Goal: Transaction & Acquisition: Purchase product/service

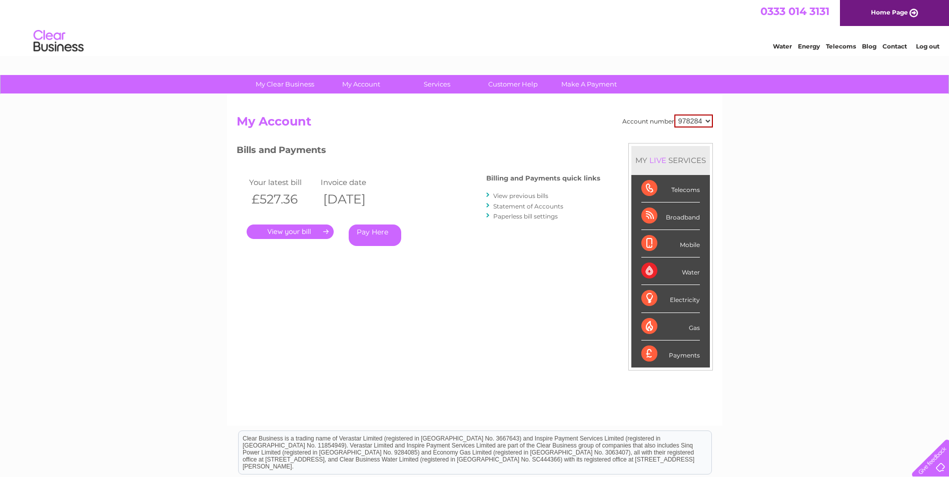
click at [365, 235] on link "Pay Here" at bounding box center [375, 236] width 53 height 22
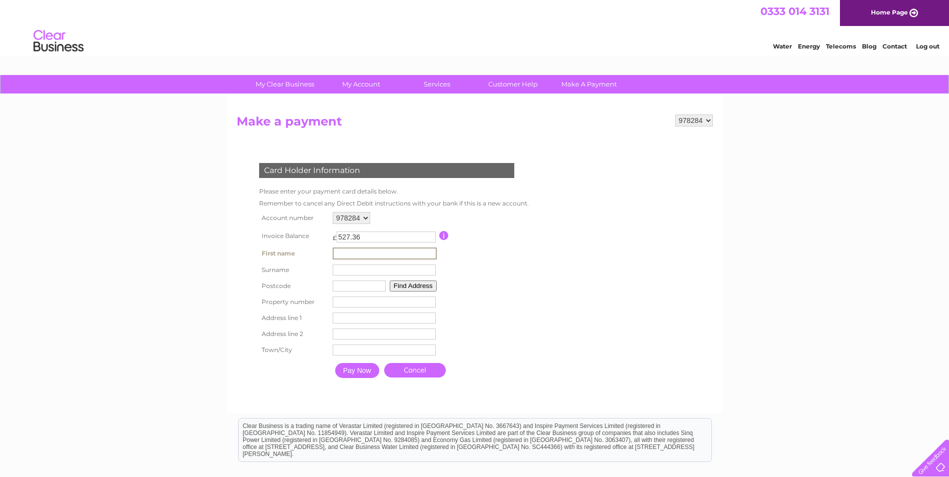
click at [382, 252] on input "text" at bounding box center [385, 254] width 104 height 12
type input "christina"
type input "cooper"
type input "dd1ll"
type input "10"
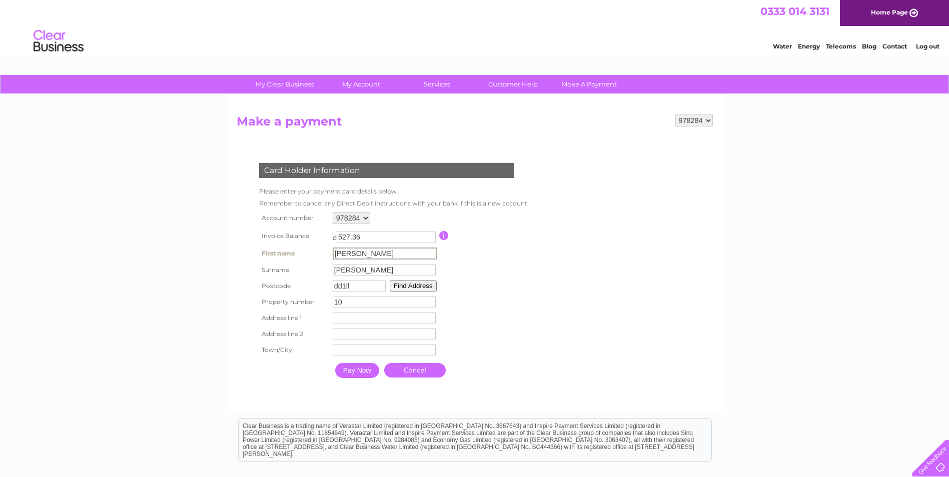
type input "10 Constitution Road"
type input "dundee"
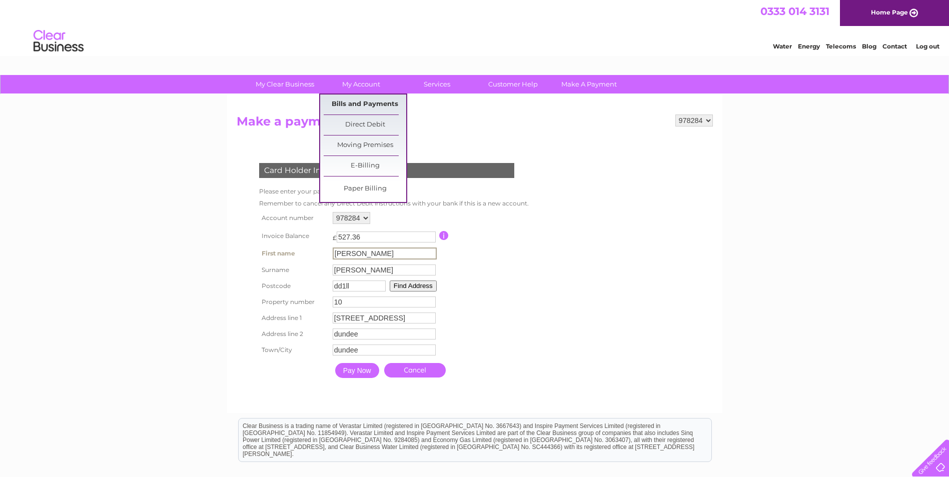
click at [359, 107] on link "Bills and Payments" at bounding box center [365, 105] width 83 height 20
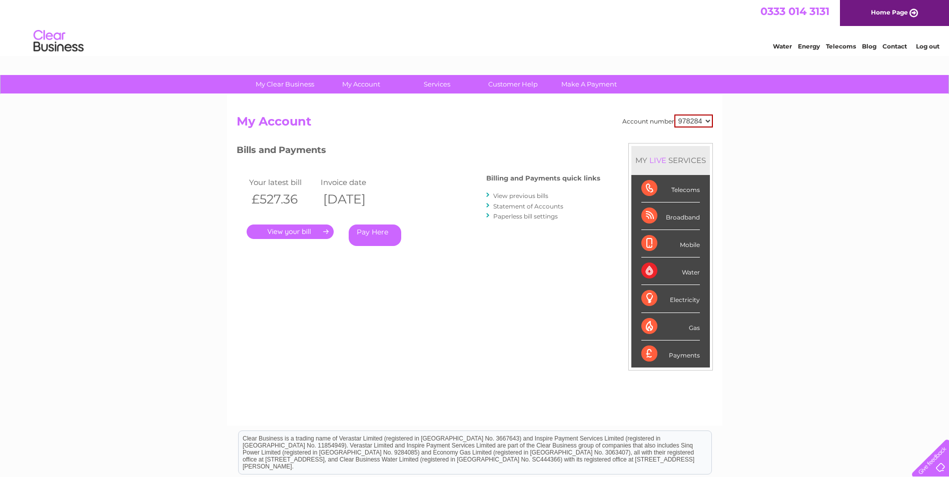
click at [528, 195] on link "View previous bills" at bounding box center [520, 196] width 55 height 8
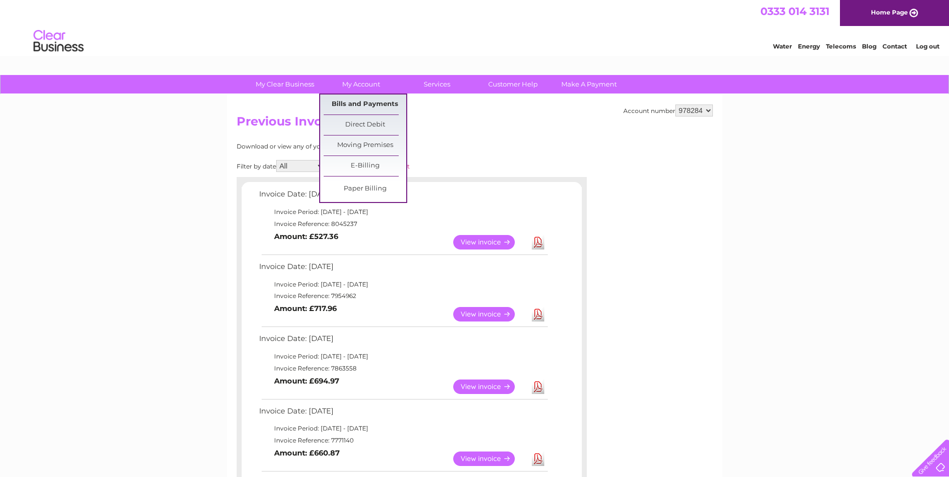
click at [338, 99] on link "Bills and Payments" at bounding box center [365, 105] width 83 height 20
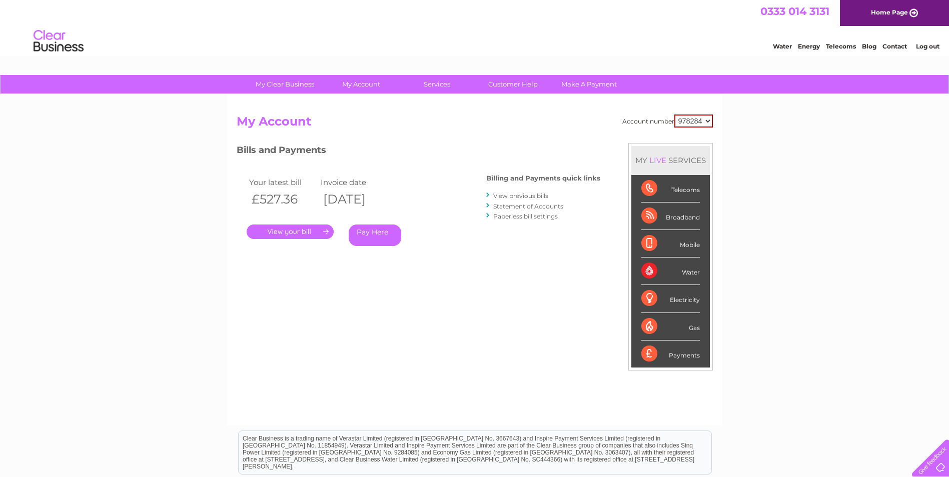
click at [555, 207] on link "Statement of Accounts" at bounding box center [528, 207] width 70 height 8
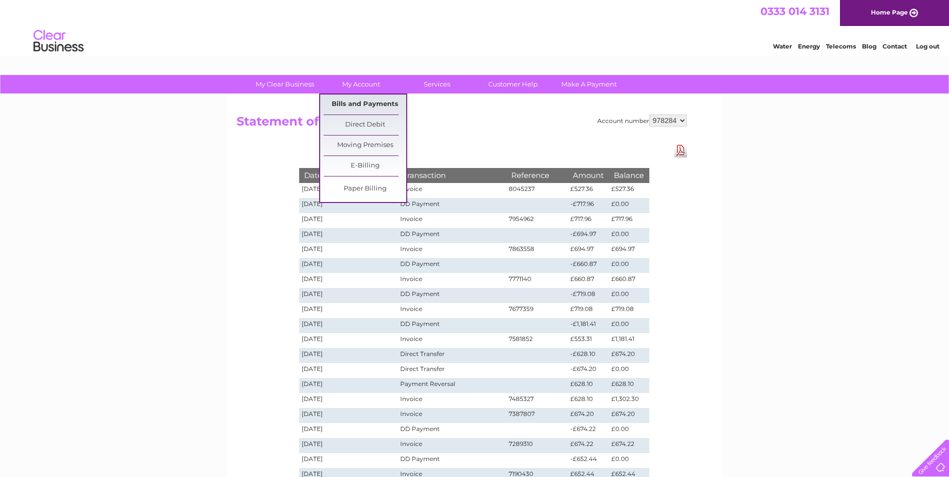
click at [381, 99] on link "Bills and Payments" at bounding box center [365, 105] width 83 height 20
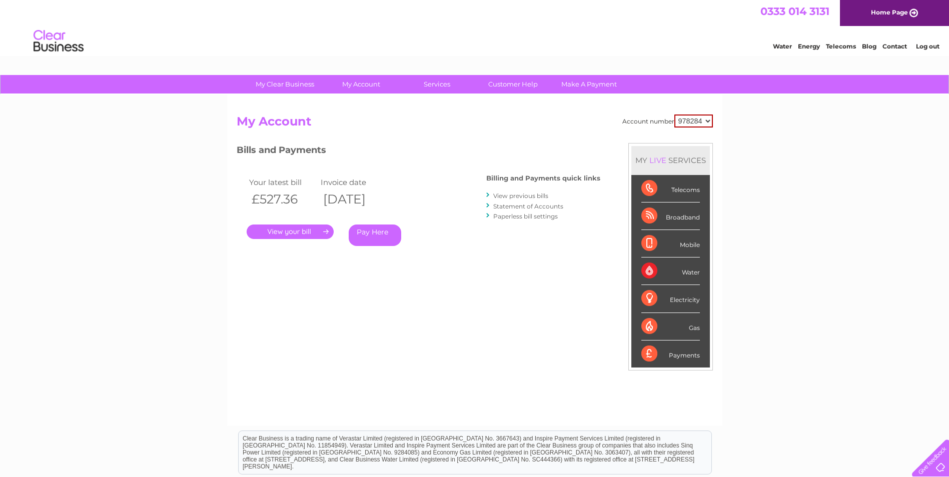
click at [797, 307] on div "My Clear Business Login Details My Details My Preferences Link Account My Accou…" at bounding box center [474, 336] width 949 height 522
click at [380, 236] on link "Pay Here" at bounding box center [375, 236] width 53 height 22
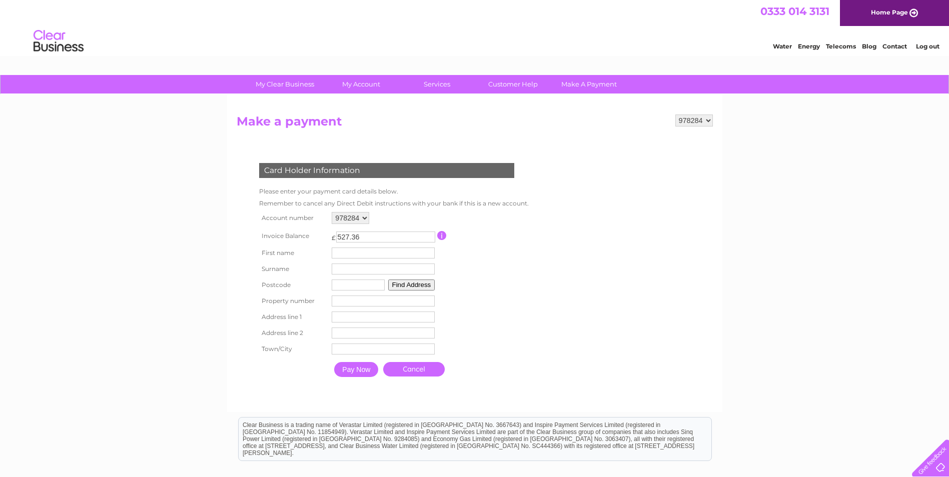
click at [382, 248] on input "text" at bounding box center [383, 253] width 103 height 11
type input "christina"
type input "cooper"
type input "dd1ll"
type input "10"
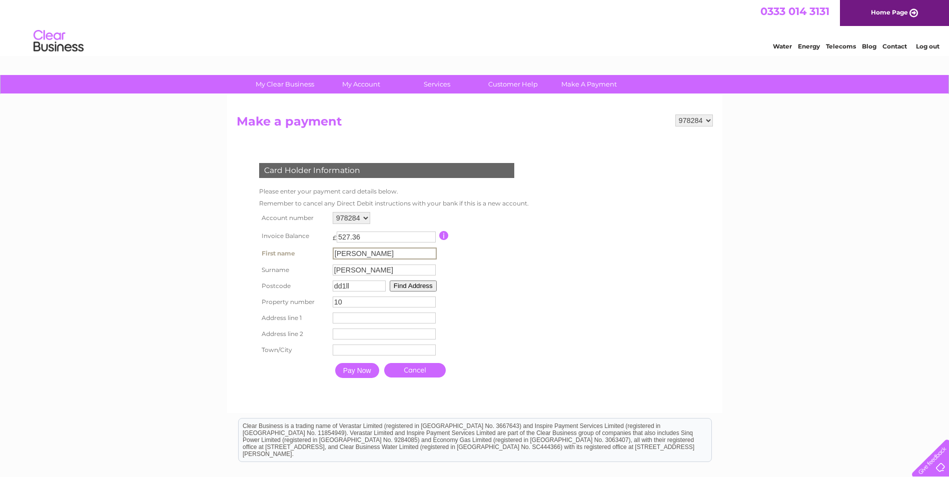
type input "10 Constitution Road"
type input "dundee"
click at [371, 374] on input "Pay Now" at bounding box center [357, 370] width 44 height 15
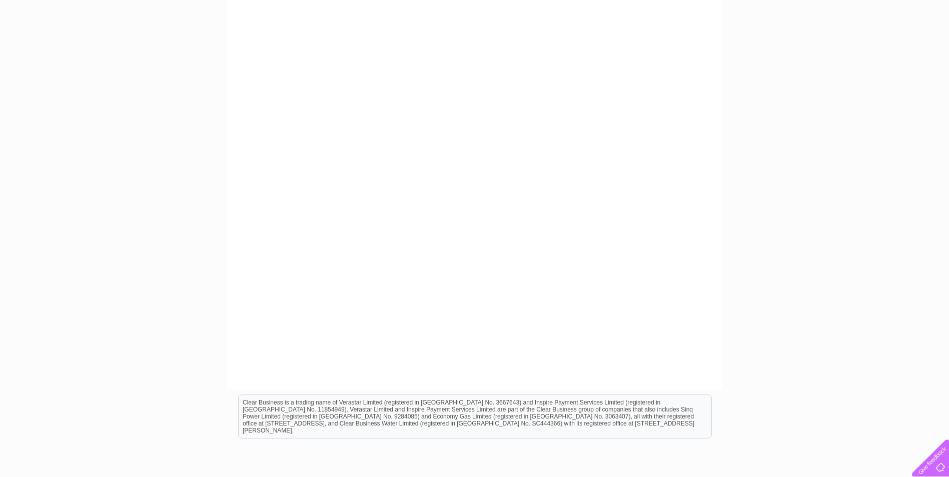
scroll to position [200, 0]
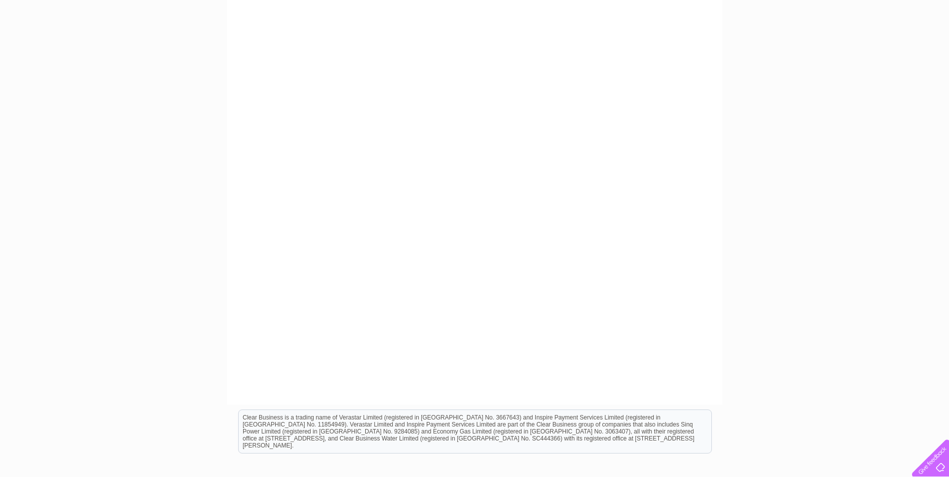
click at [762, 370] on div "My Clear Business Login Details My Details My Preferences Link Account My Accou…" at bounding box center [474, 225] width 949 height 701
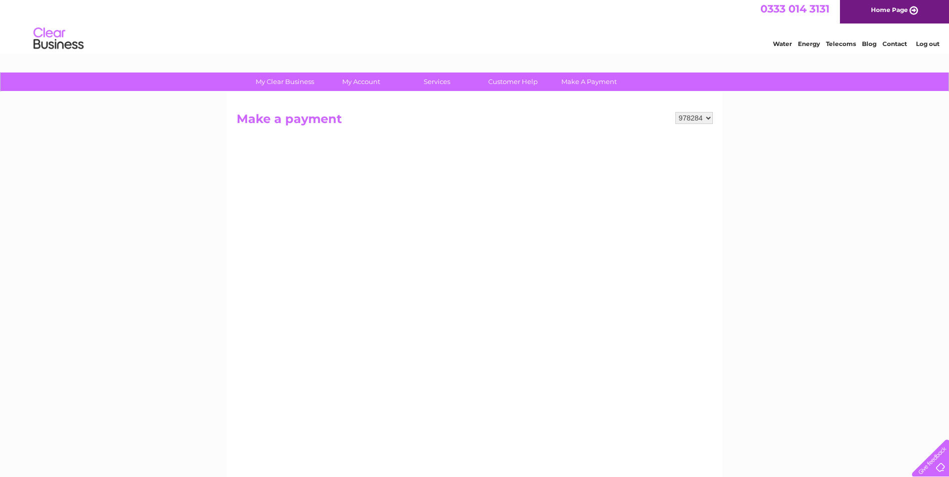
scroll to position [0, 0]
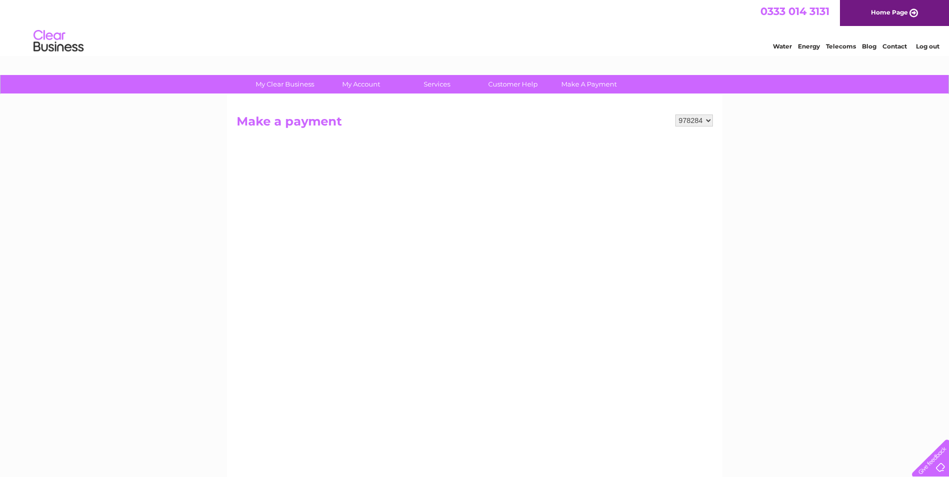
click at [703, 119] on select "978284" at bounding box center [694, 121] width 38 height 12
click at [705, 120] on select "978284" at bounding box center [694, 121] width 38 height 12
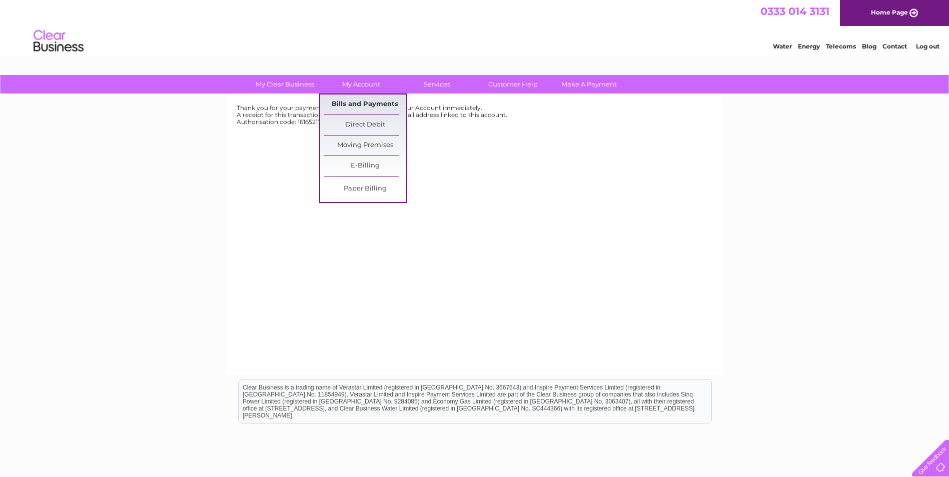
click at [358, 101] on link "Bills and Payments" at bounding box center [365, 105] width 83 height 20
click at [354, 105] on link "Bills and Payments" at bounding box center [365, 105] width 83 height 20
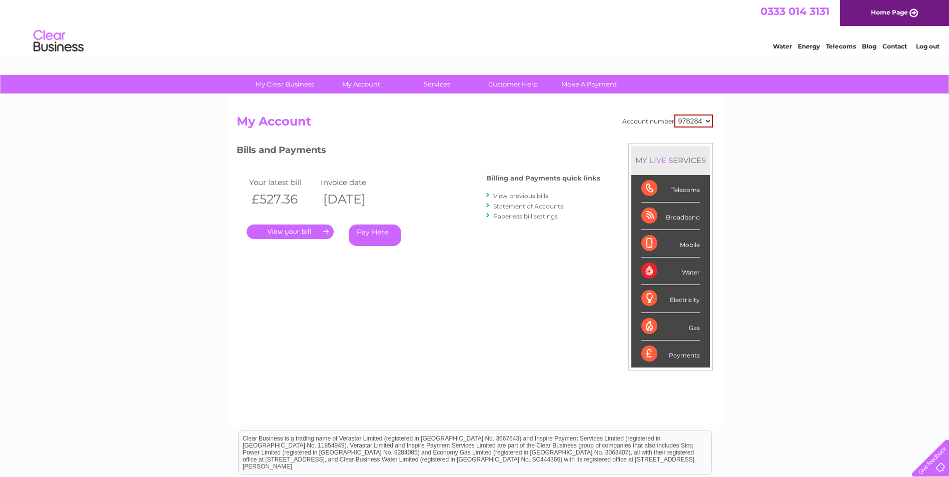
click at [535, 205] on link "Statement of Accounts" at bounding box center [528, 207] width 70 height 8
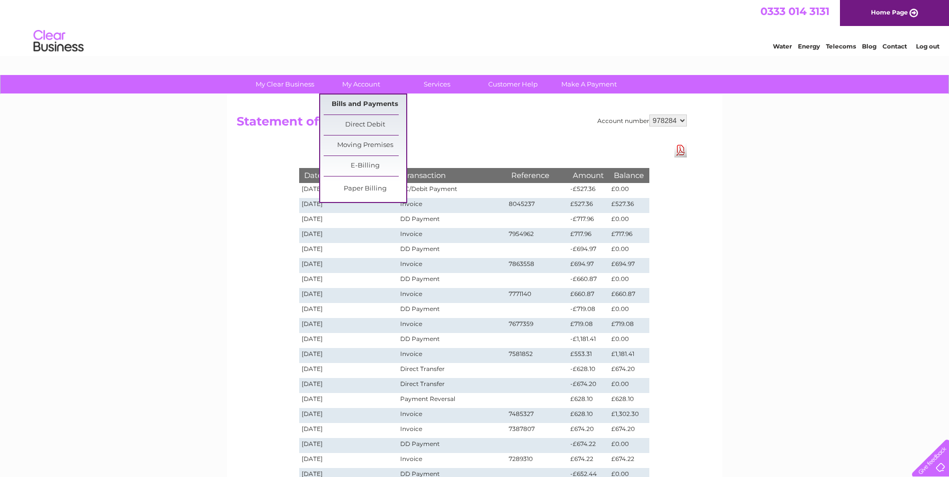
click at [383, 103] on link "Bills and Payments" at bounding box center [365, 105] width 83 height 20
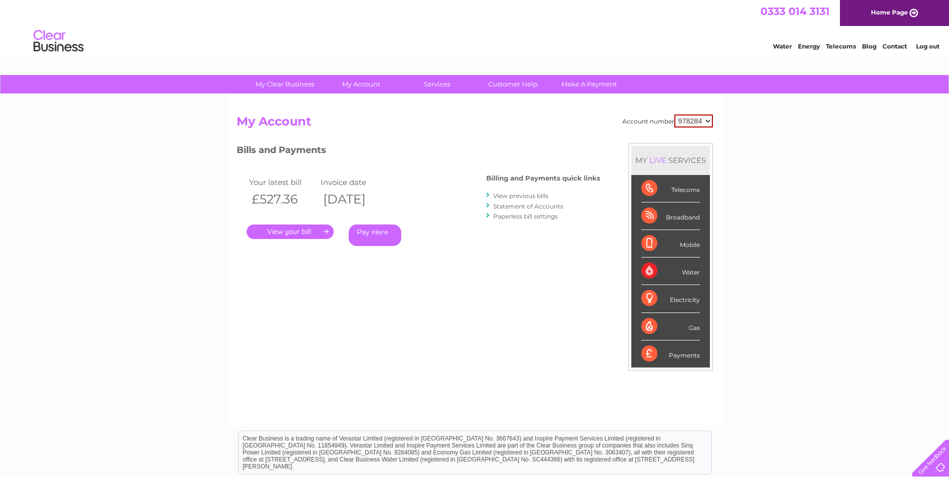
click at [300, 228] on link "." at bounding box center [290, 232] width 87 height 15
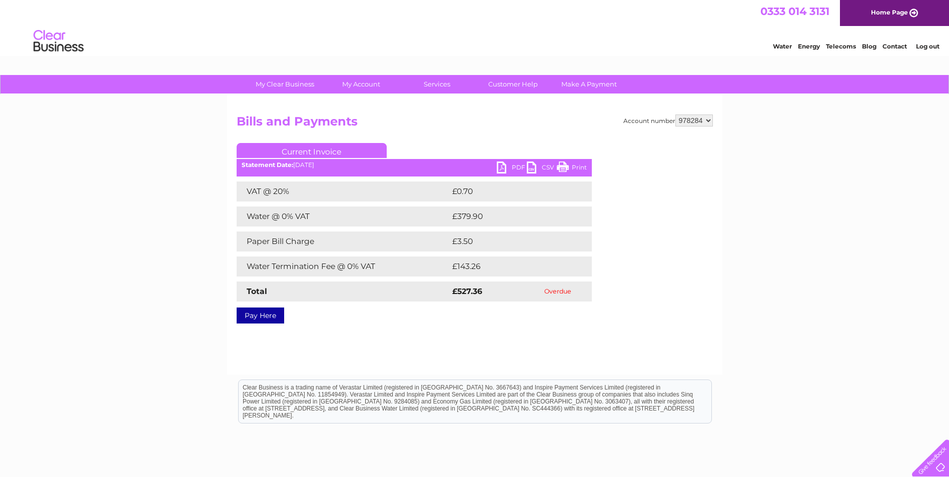
click at [498, 168] on link "PDF" at bounding box center [512, 169] width 30 height 15
